Goal: Find specific page/section: Find specific page/section

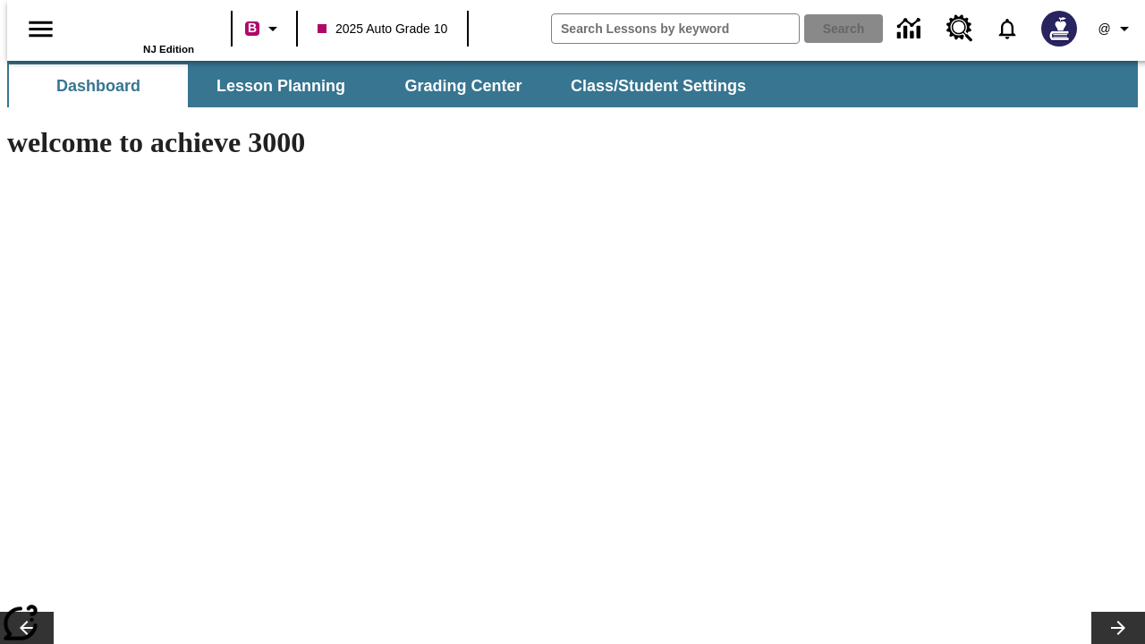
type input "-1"
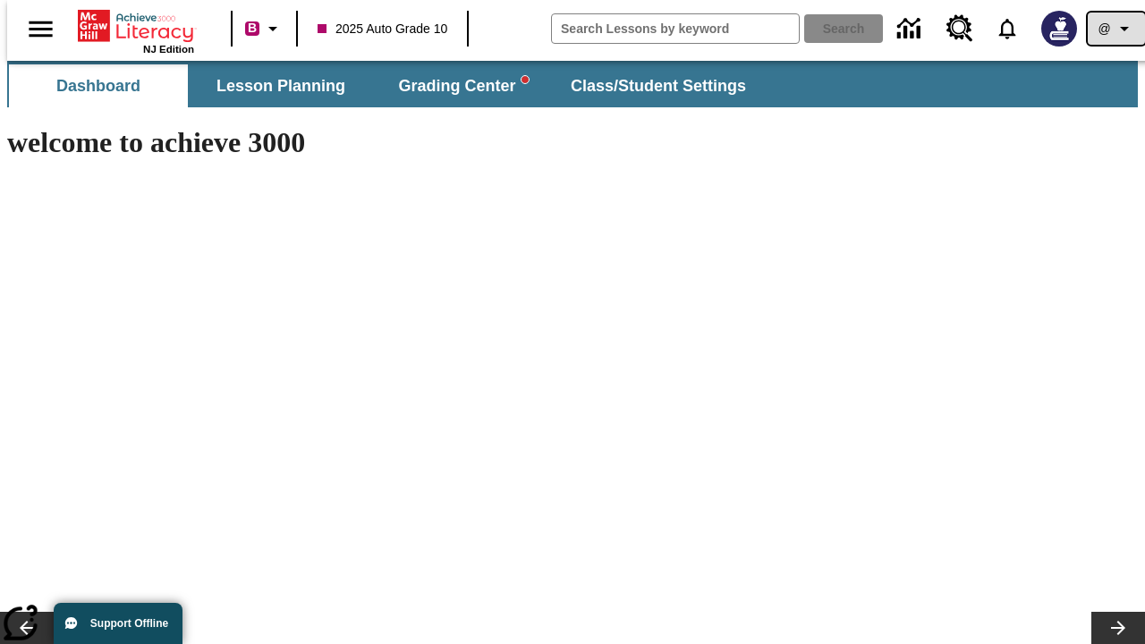
click at [1114, 29] on icon "Profile/Settings" at bounding box center [1124, 28] width 21 height 21
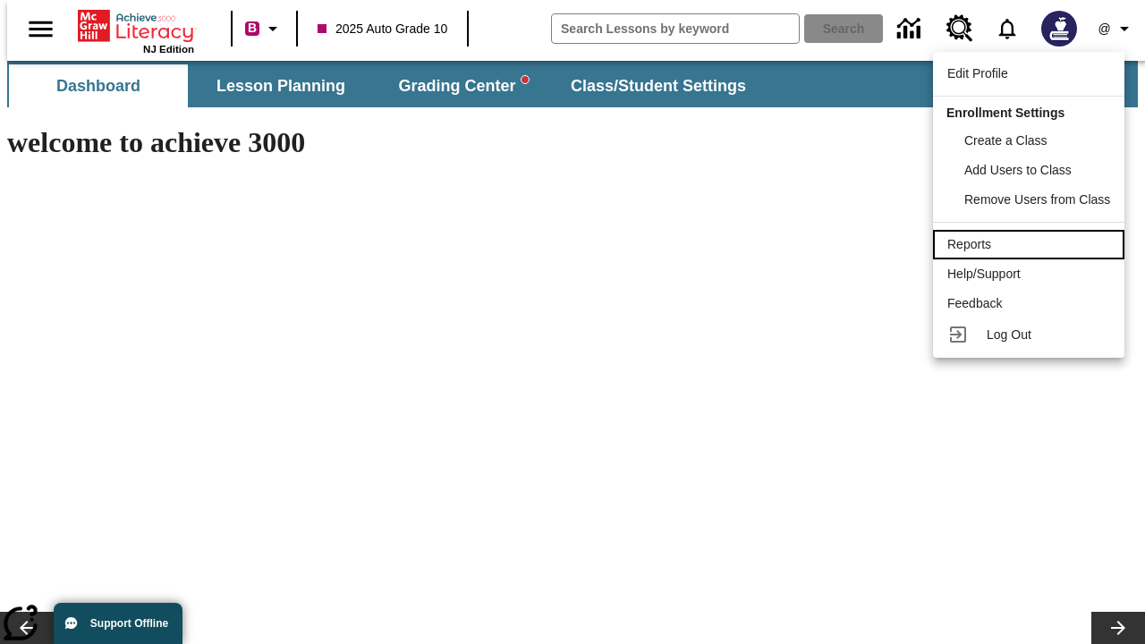
click at [1031, 244] on div "Reports" at bounding box center [1028, 244] width 163 height 19
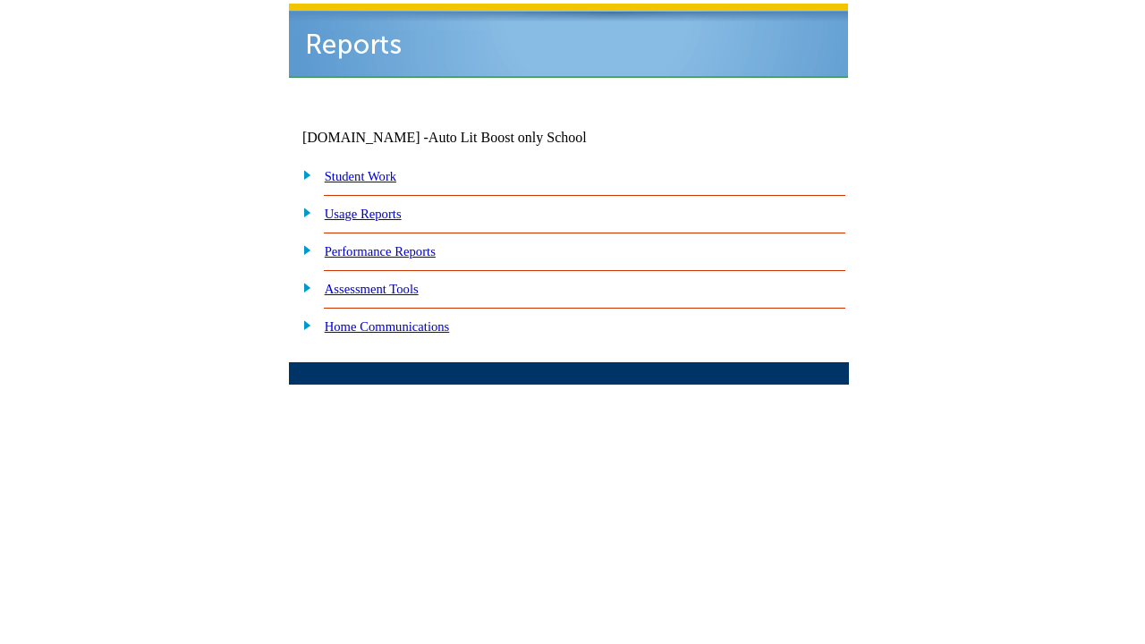
click at [398, 244] on link "Performance Reports" at bounding box center [380, 251] width 111 height 14
